Goal: Transaction & Acquisition: Purchase product/service

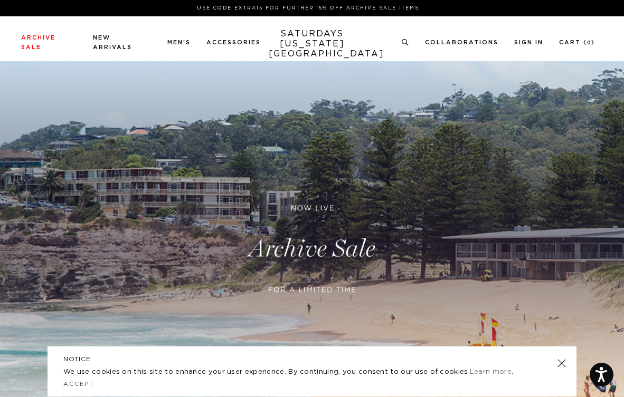
click at [218, 36] on ul "Archive Sale Men's Tees Shirts Shorts Swim Knitwear Pants Sweats Women's" at bounding box center [141, 42] width 240 height 19
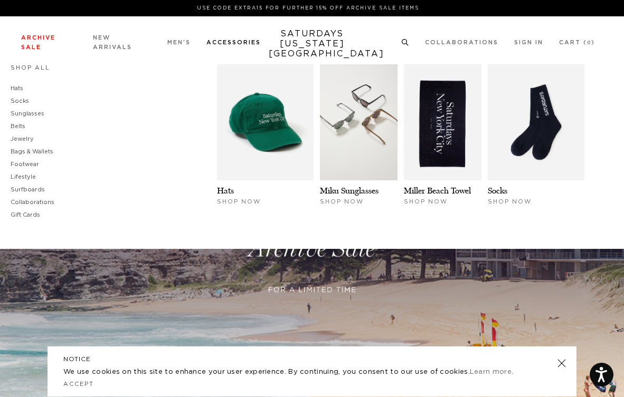
click at [218, 44] on link "Accessories" at bounding box center [233, 43] width 54 height 6
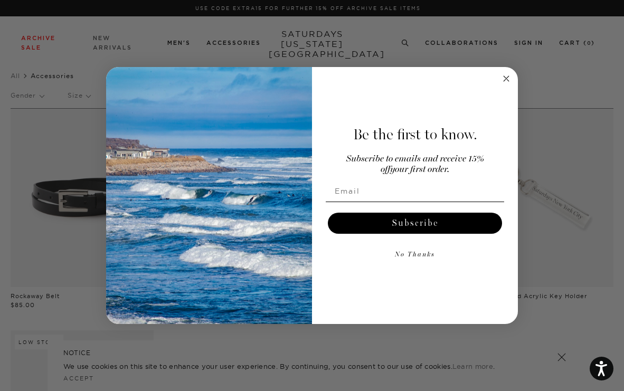
click at [108, 45] on body "Press Option+1 for screen-reader mode, Option+0 to cancel Accessibility Screen-…" at bounding box center [312, 387] width 624 height 775
click at [508, 79] on circle "Close dialog" at bounding box center [506, 78] width 12 height 12
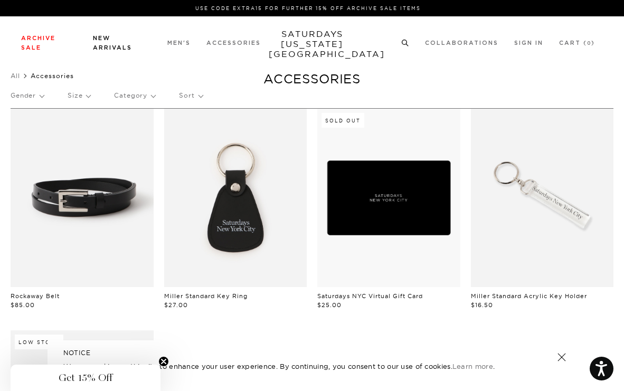
click at [96, 45] on link "New Arrivals" at bounding box center [112, 42] width 39 height 15
